Goal: Task Accomplishment & Management: Manage account settings

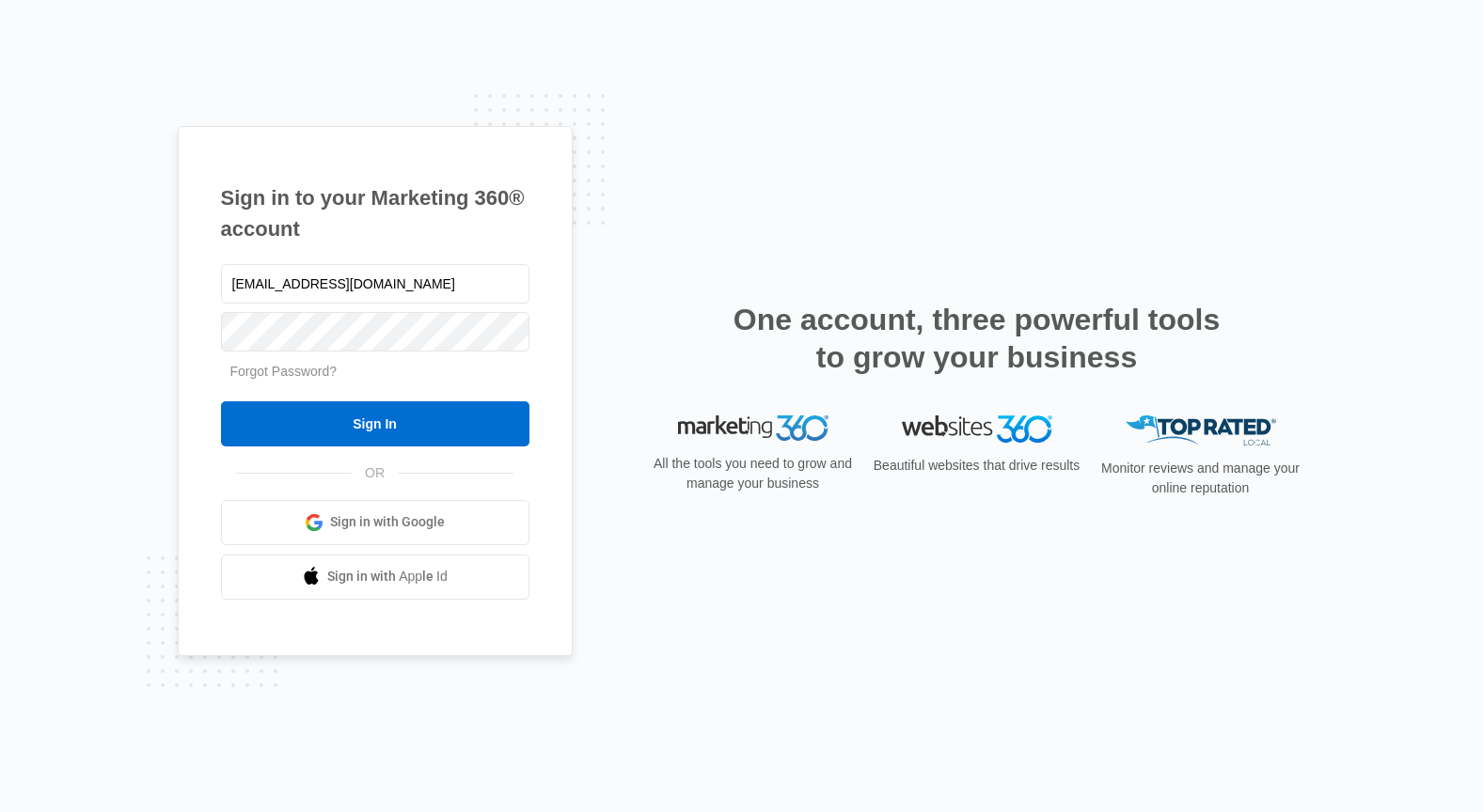
type input "[EMAIL_ADDRESS][DOMAIN_NAME]"
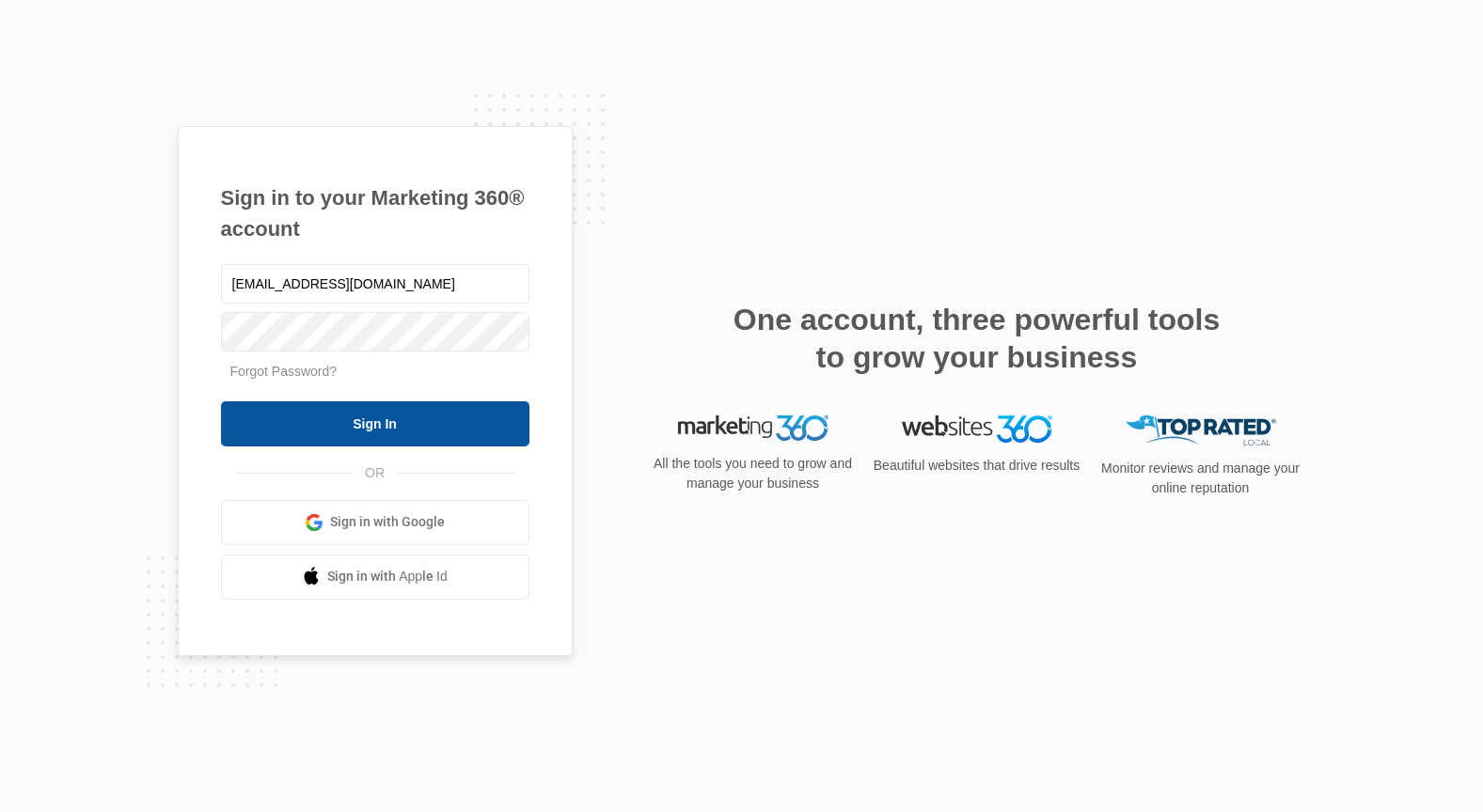
click at [436, 418] on input "Sign In" at bounding box center [375, 424] width 308 height 46
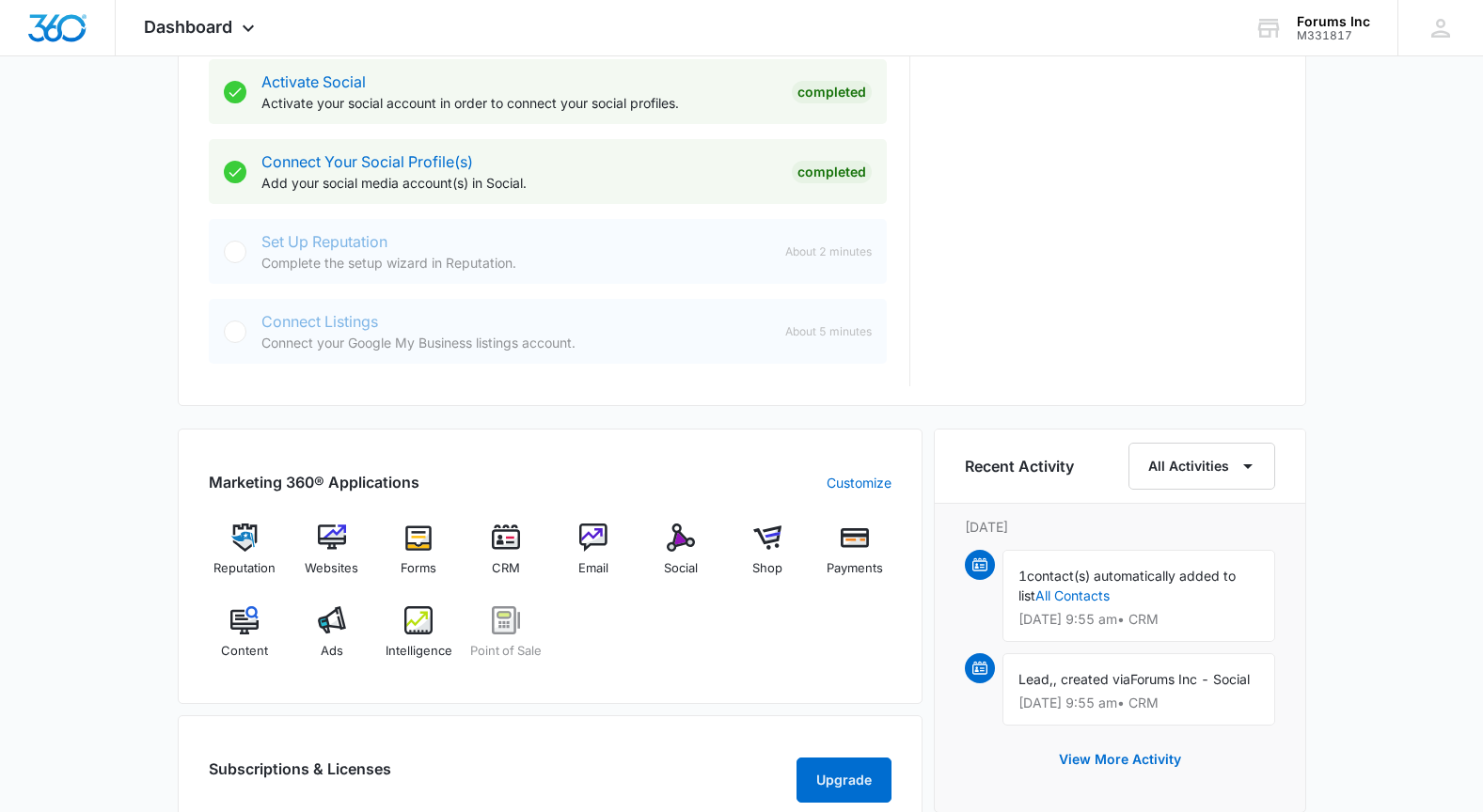
scroll to position [800, 0]
click at [247, 621] on img at bounding box center [245, 619] width 28 height 28
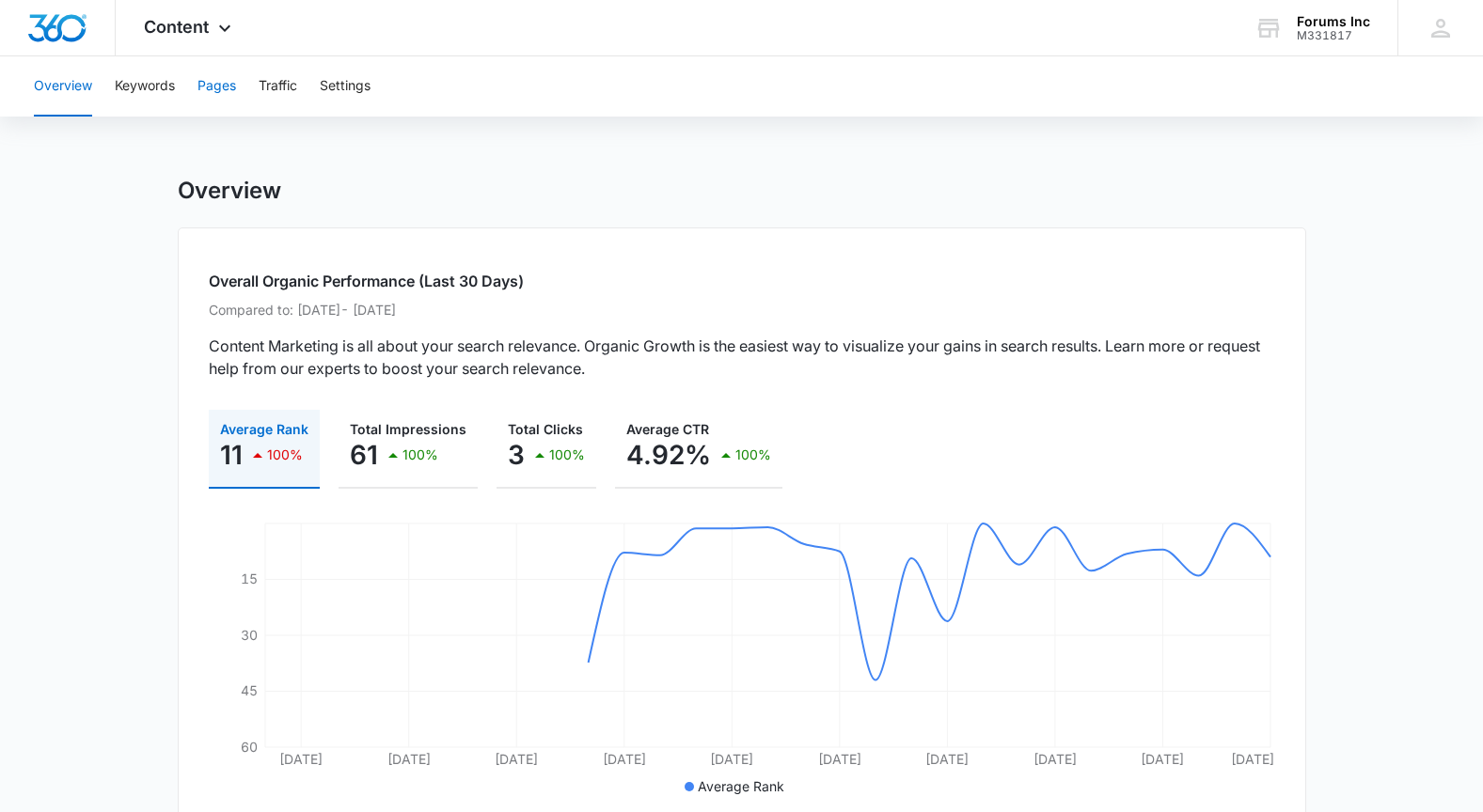
click at [231, 96] on button "Pages" at bounding box center [216, 85] width 39 height 60
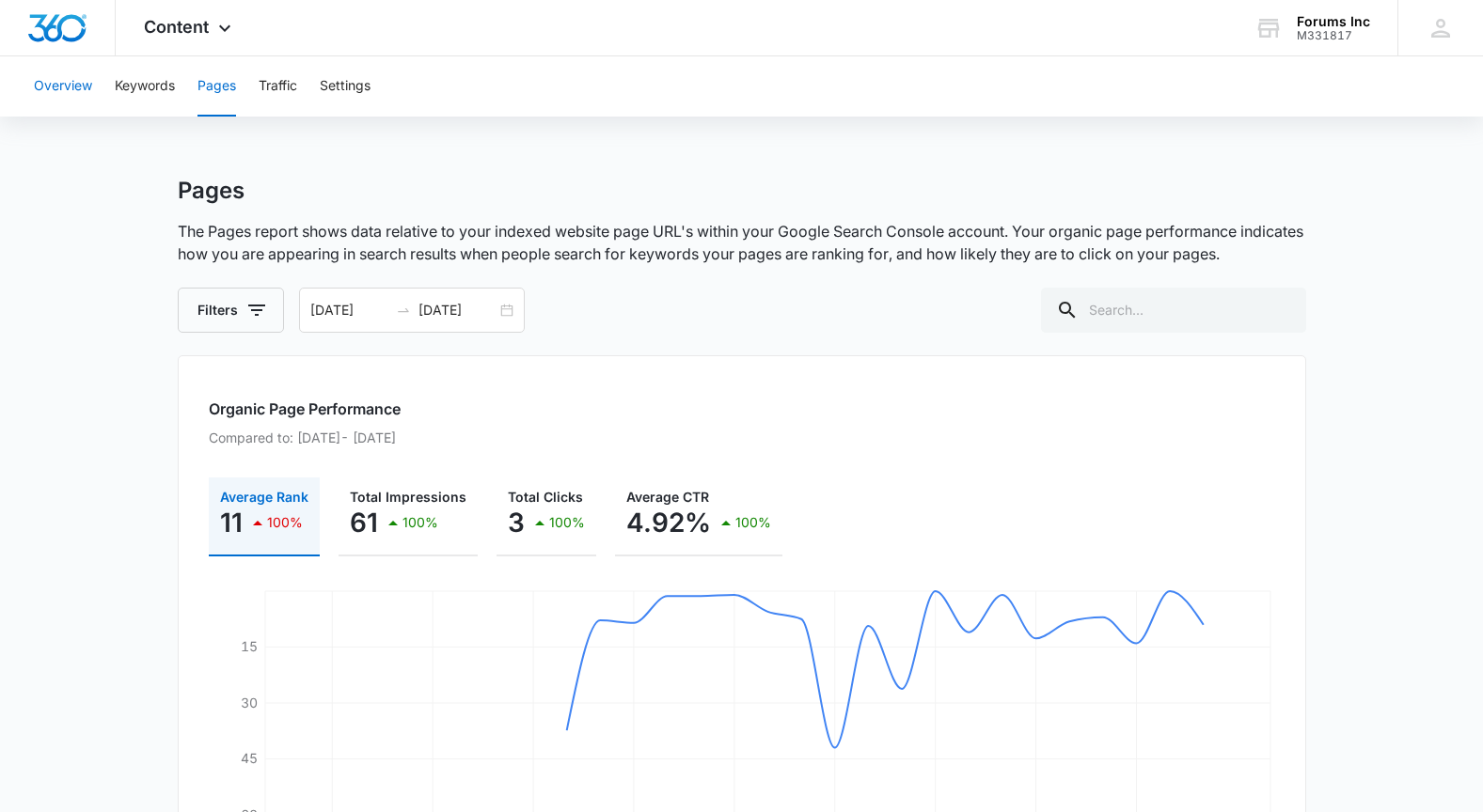
click at [72, 80] on button "Overview" at bounding box center [63, 85] width 58 height 60
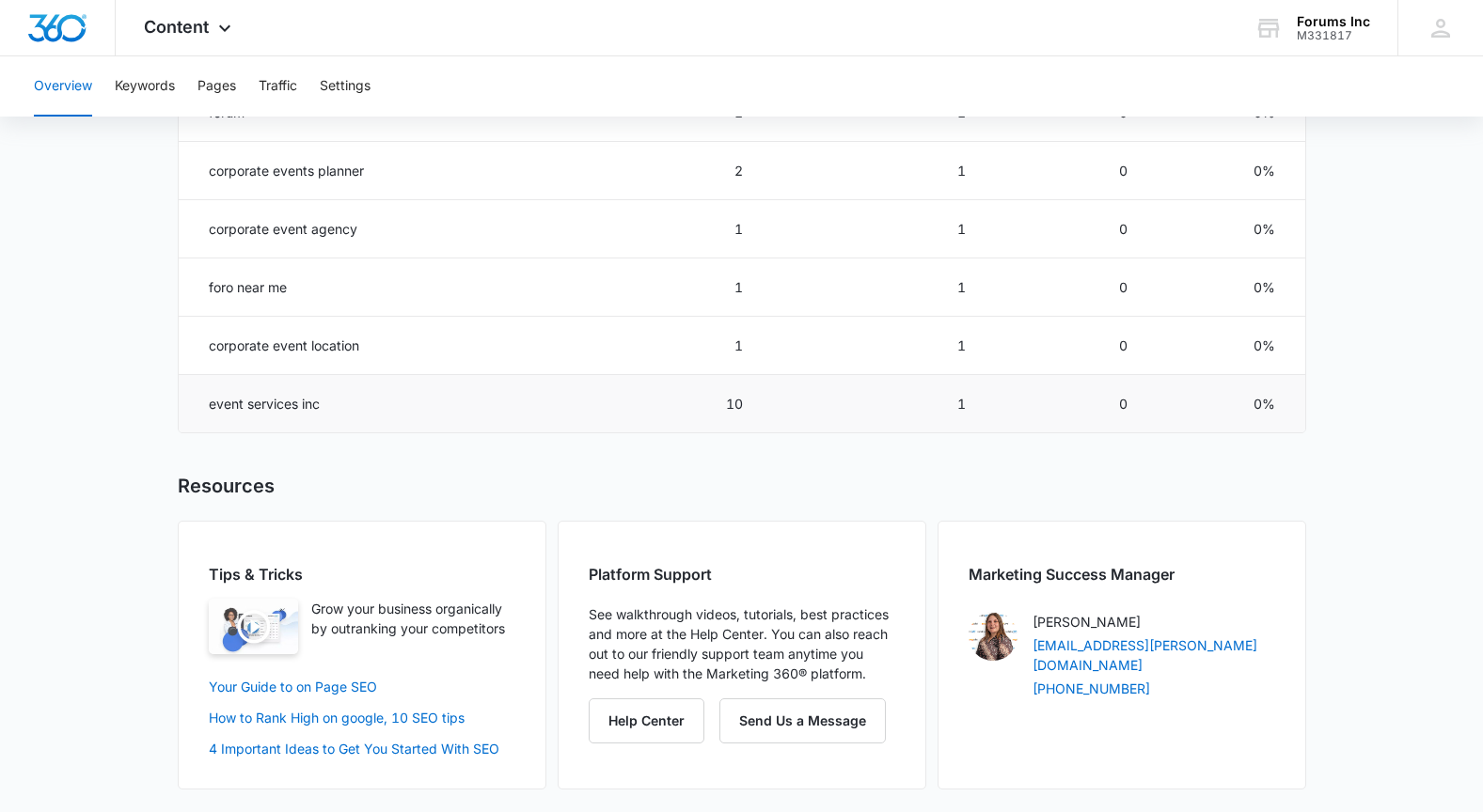
scroll to position [1187, 0]
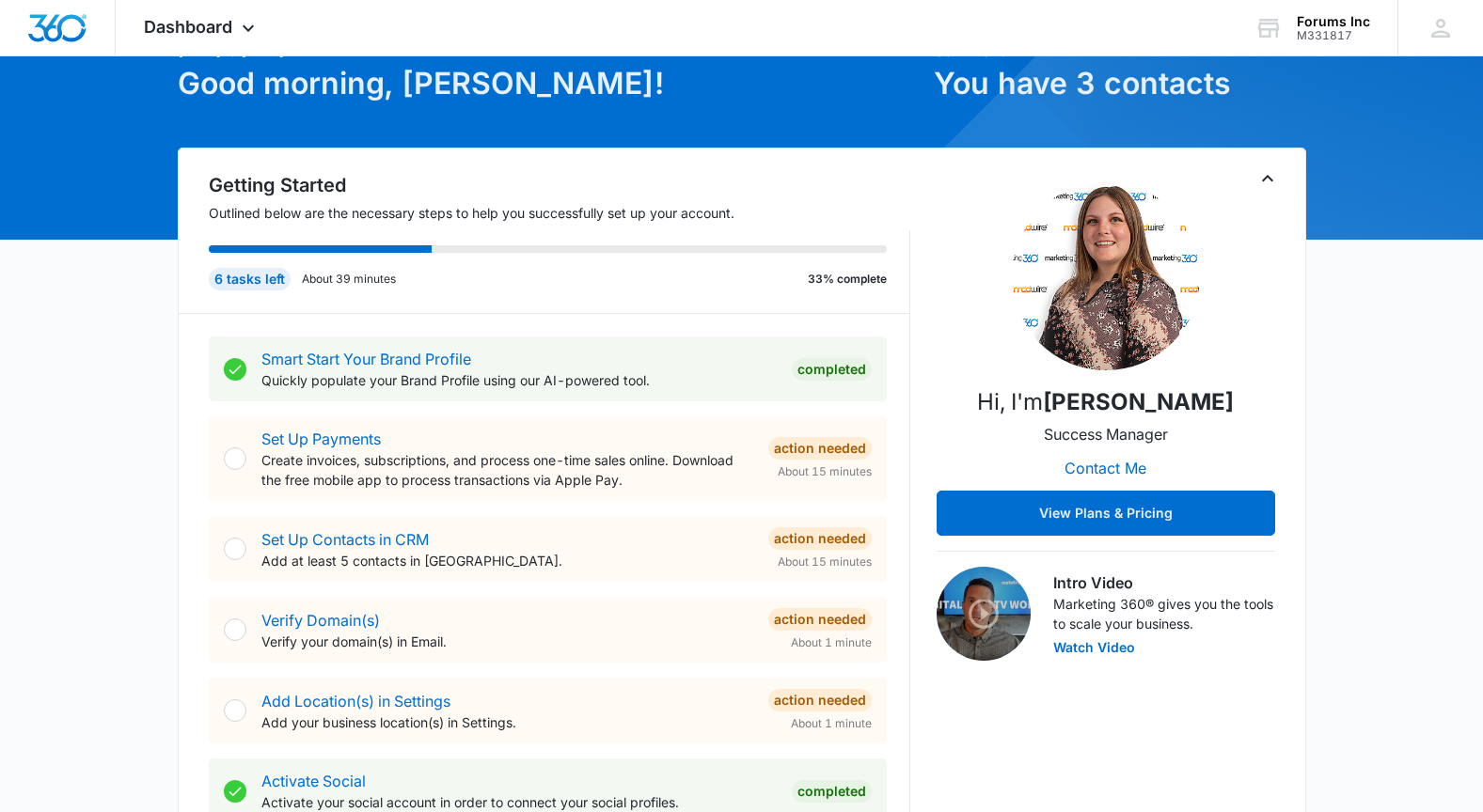
scroll to position [108, 0]
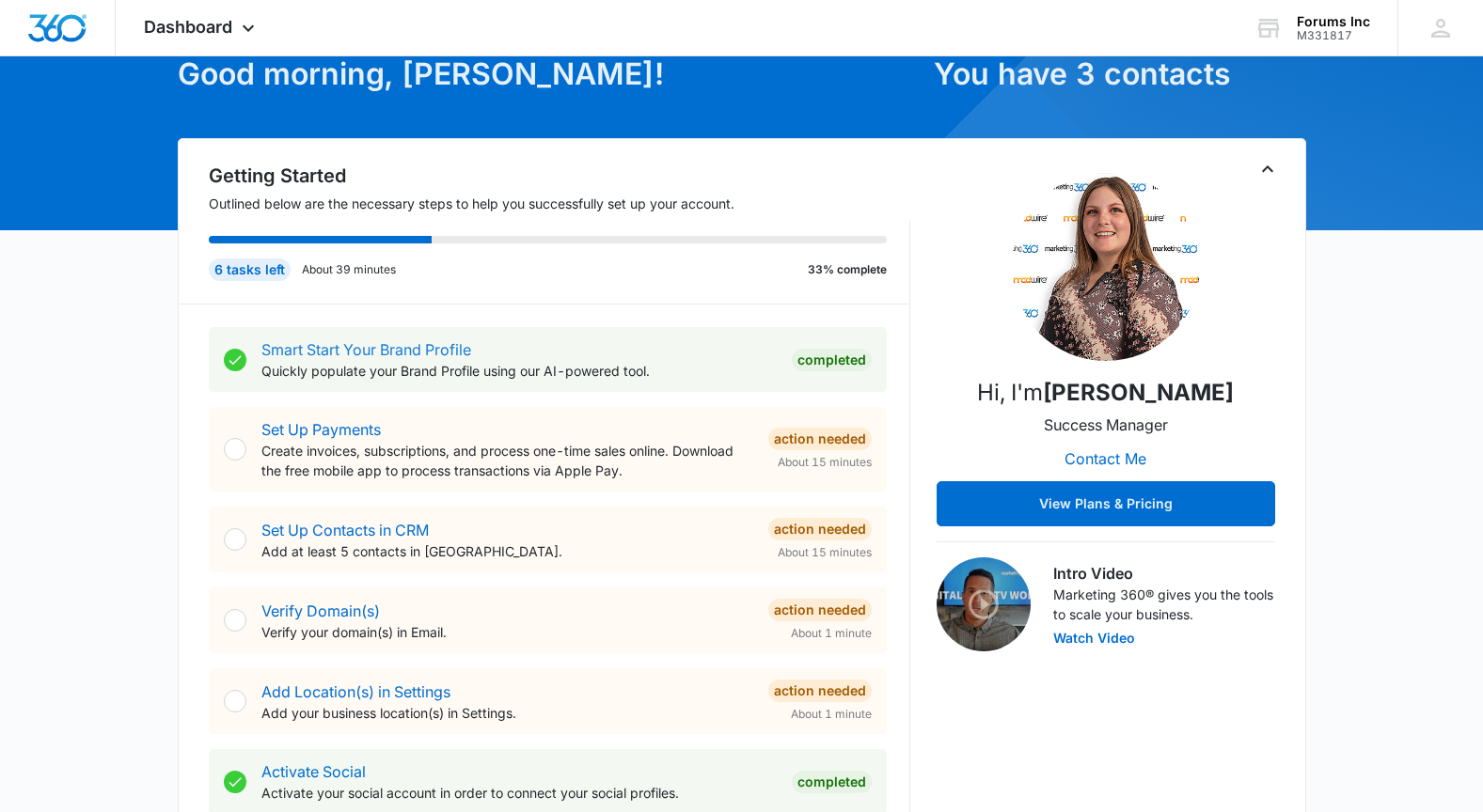
click at [417, 346] on link "Smart Start Your Brand Profile" at bounding box center [366, 350] width 210 height 19
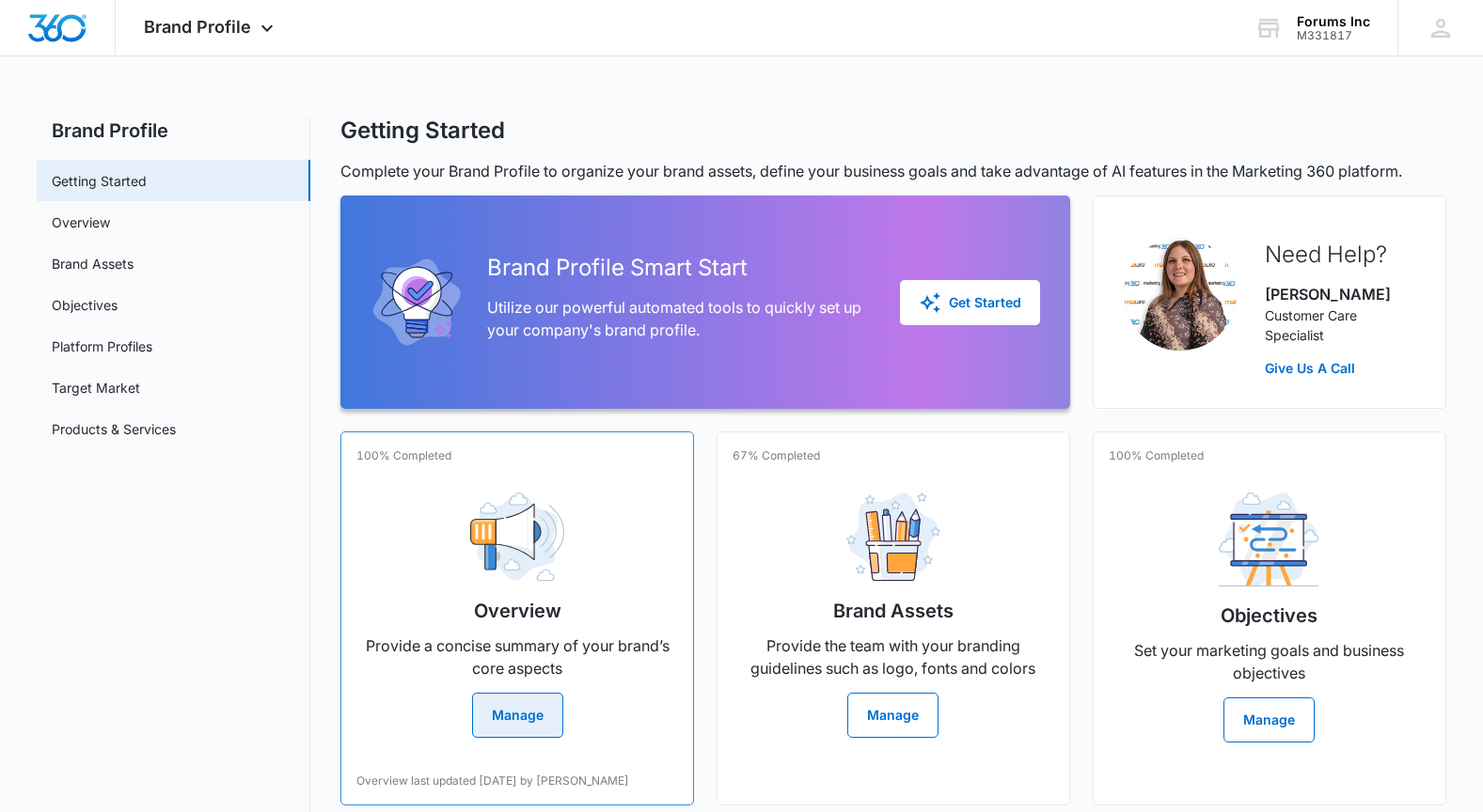
click at [537, 726] on button "Manage" at bounding box center [518, 716] width 91 height 46
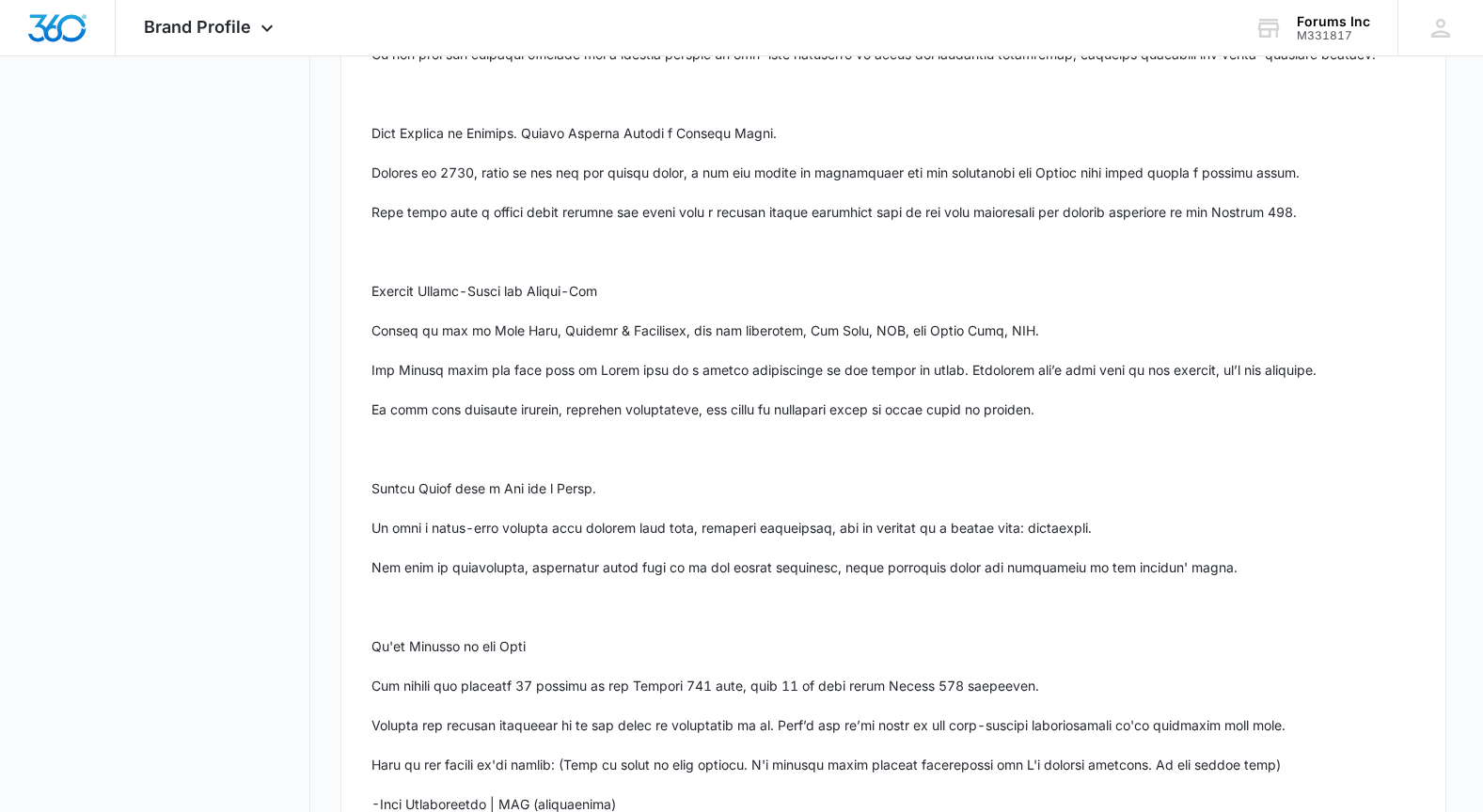
scroll to position [958, 0]
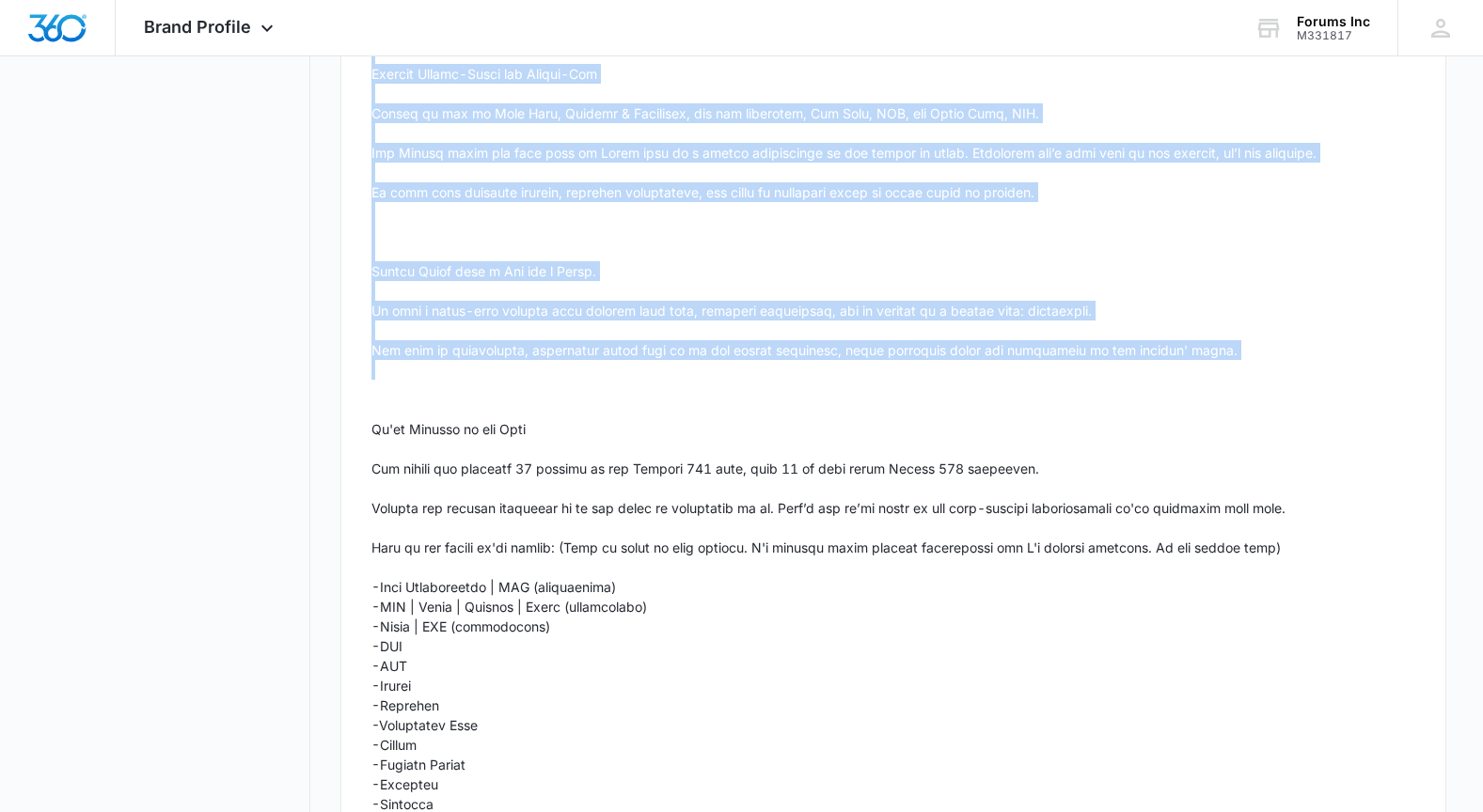
drag, startPoint x: 375, startPoint y: 431, endPoint x: 619, endPoint y: 390, distance: 247.4
click at [619, 386] on p at bounding box center [893, 479] width 1043 height 1541
click at [604, 364] on p at bounding box center [893, 479] width 1043 height 1541
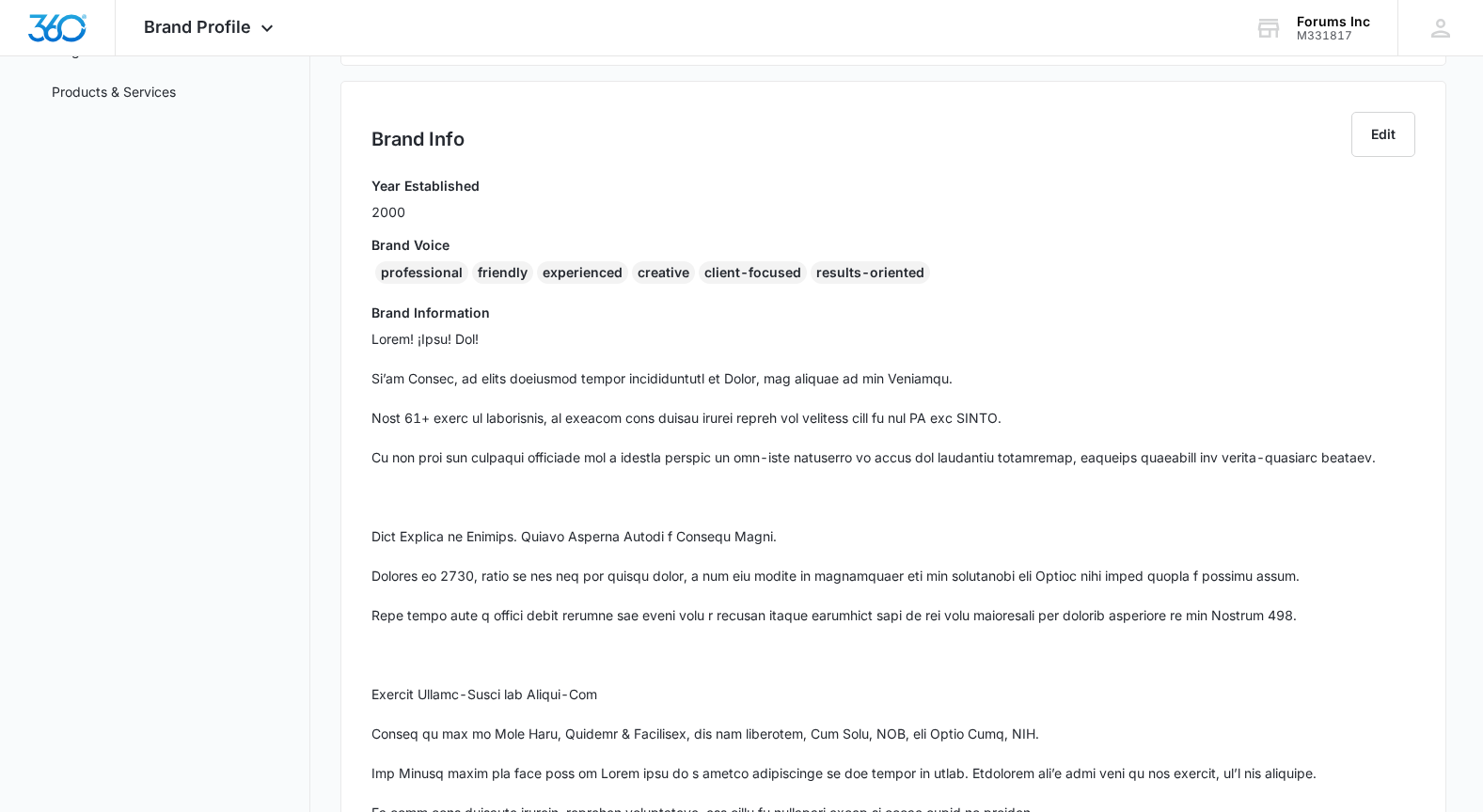
scroll to position [350, 0]
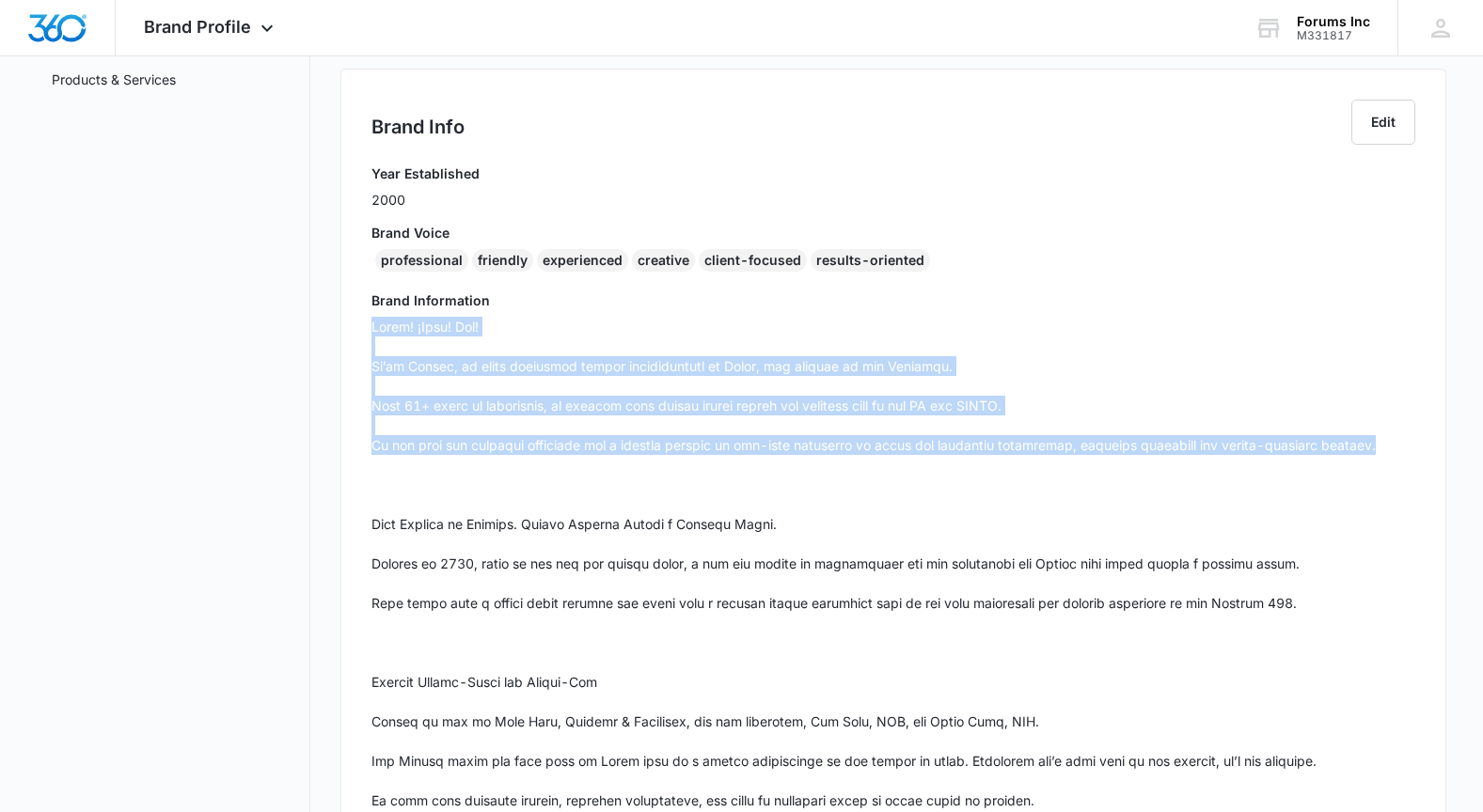
drag, startPoint x: 374, startPoint y: 325, endPoint x: 1360, endPoint y: 452, distance: 994.1
copy p "Hello! ¡Hola! Olá! We’re Forums, an event marketing agency headquartered in [GE…"
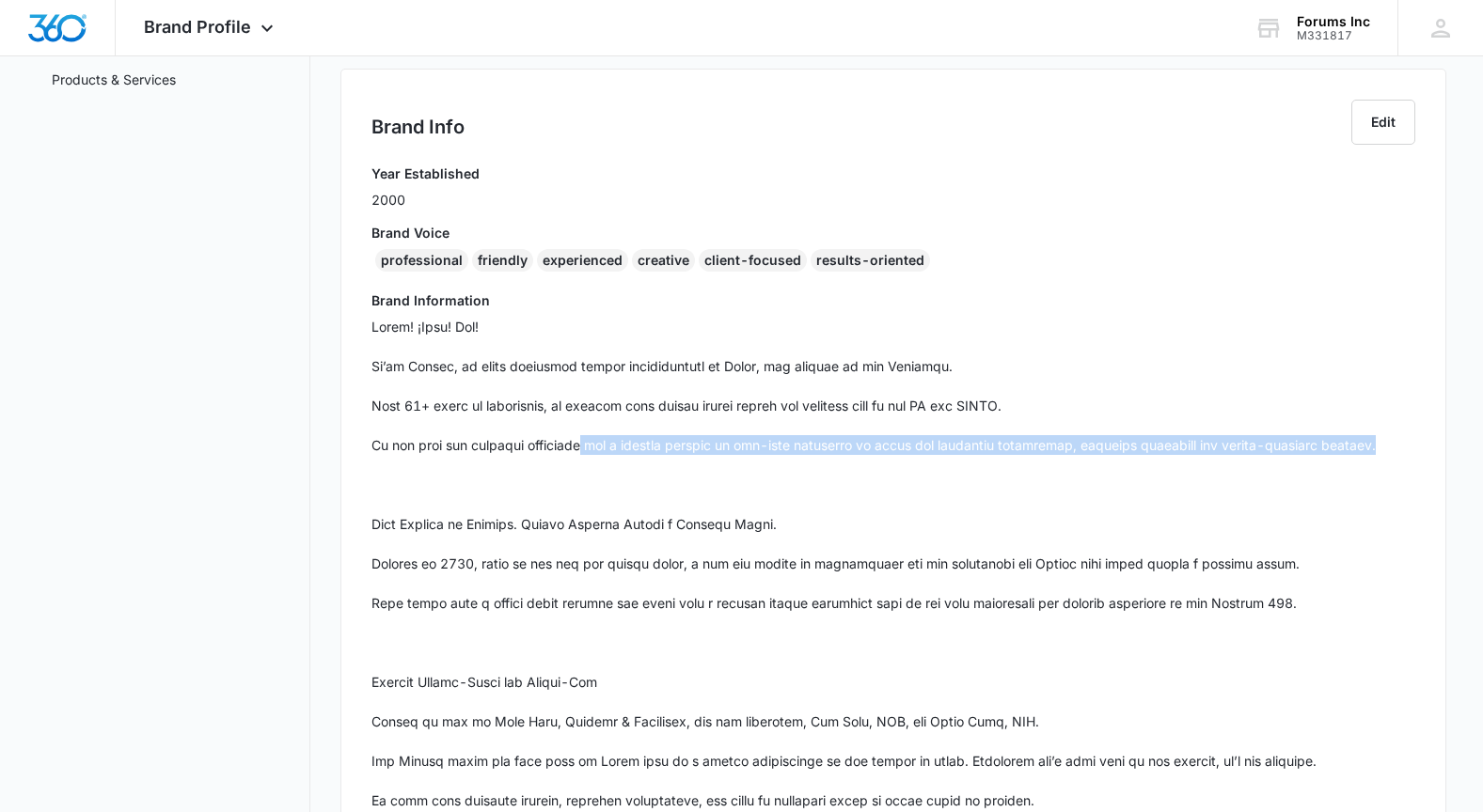
drag, startPoint x: 1351, startPoint y: 440, endPoint x: 584, endPoint y: 442, distance: 767.0
copy p "and a trusted network of top-tier suppliers to offer you strategic creativity, …"
